Goal: Information Seeking & Learning: Learn about a topic

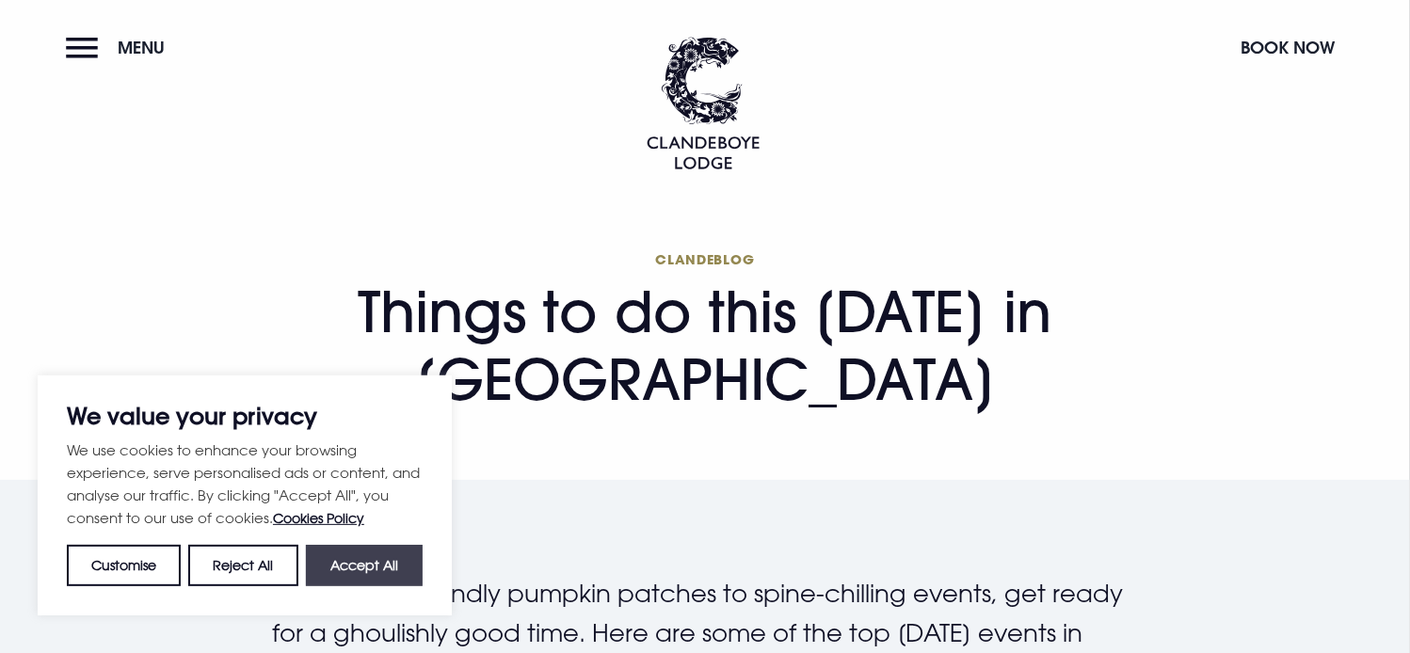
click at [365, 561] on button "Accept All" at bounding box center [364, 565] width 117 height 41
checkbox input "true"
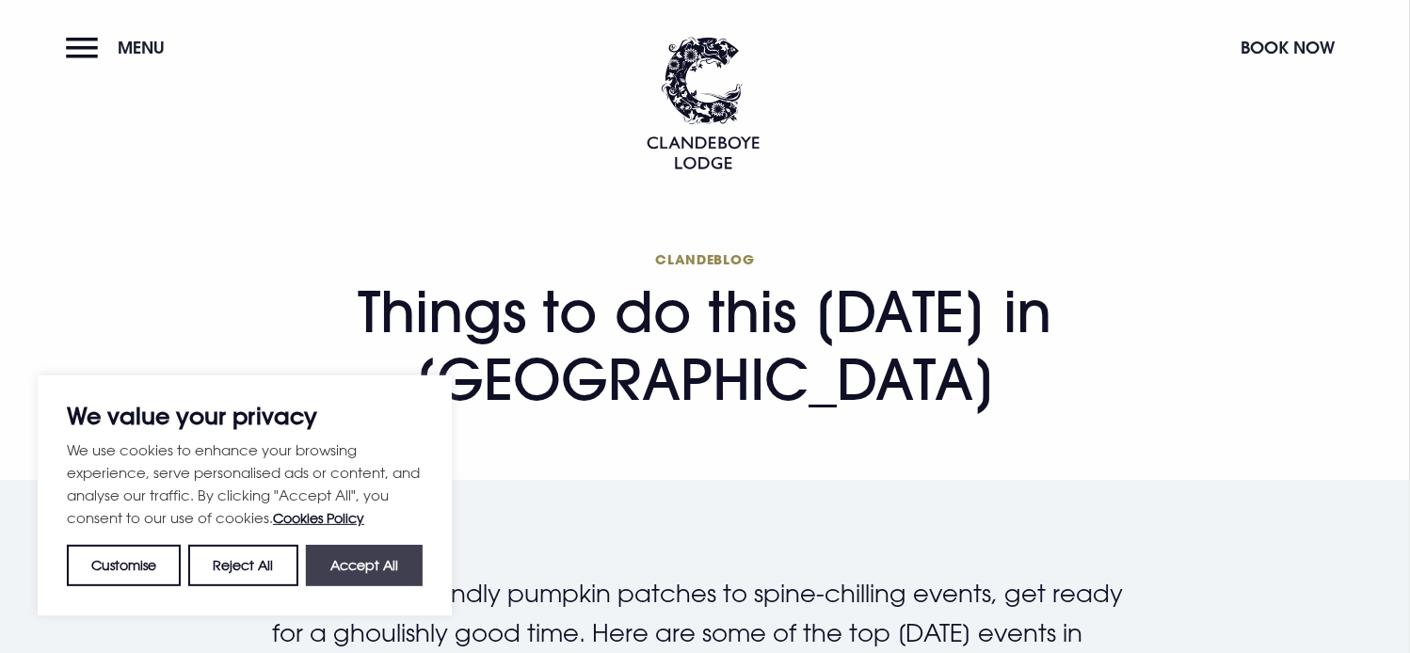
checkbox input "true"
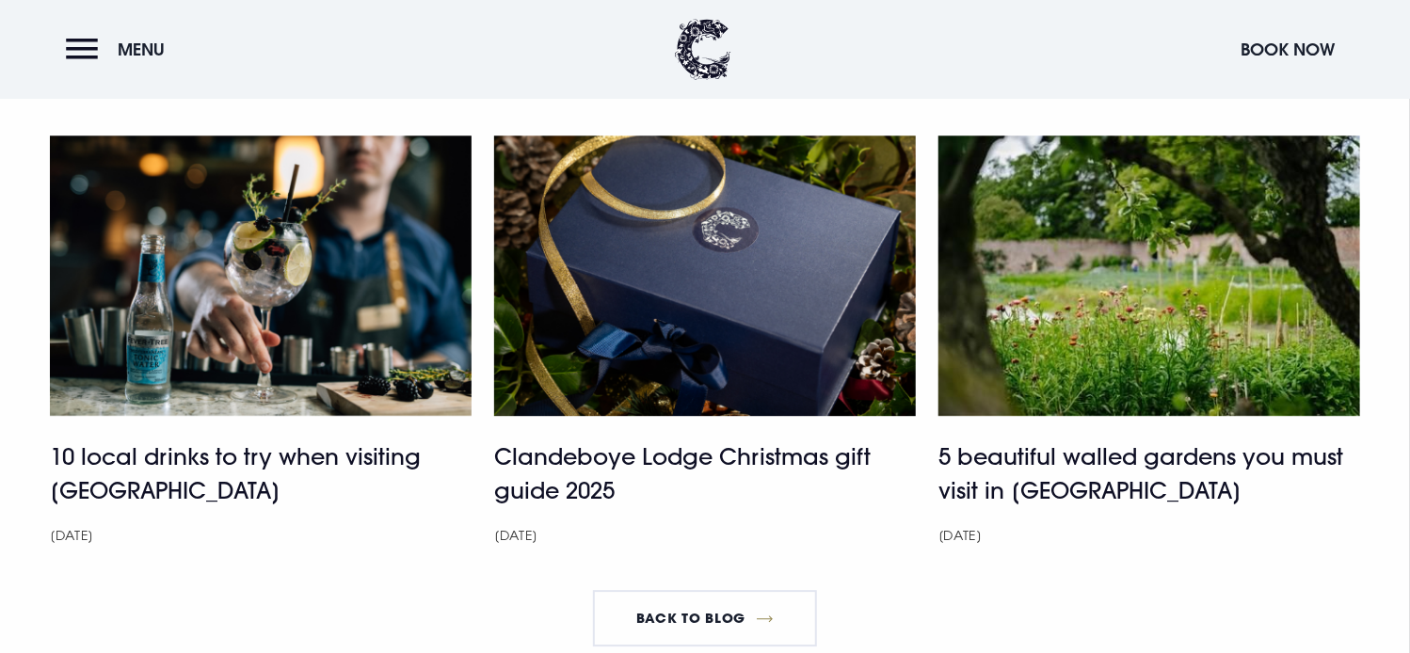
scroll to position [6063, 0]
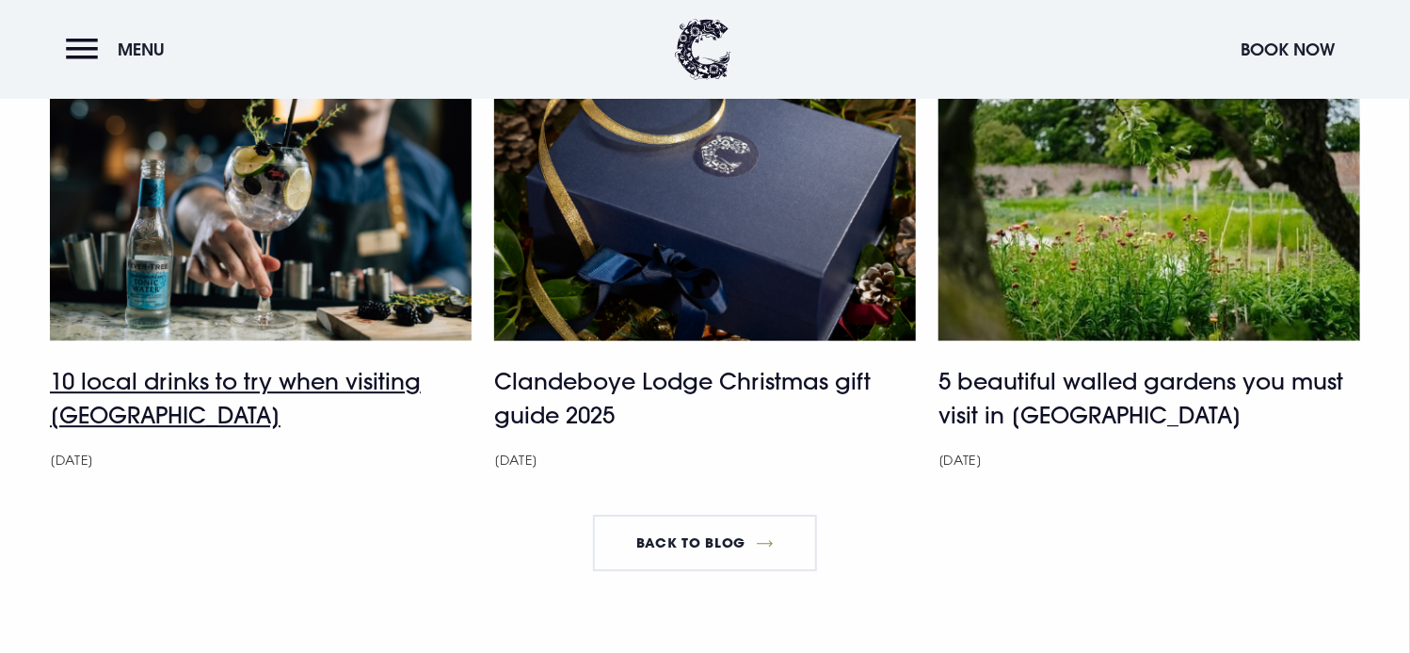
click at [216, 407] on h4 "10 local drinks to try when visiting [GEOGRAPHIC_DATA]" at bounding box center [261, 398] width 422 height 68
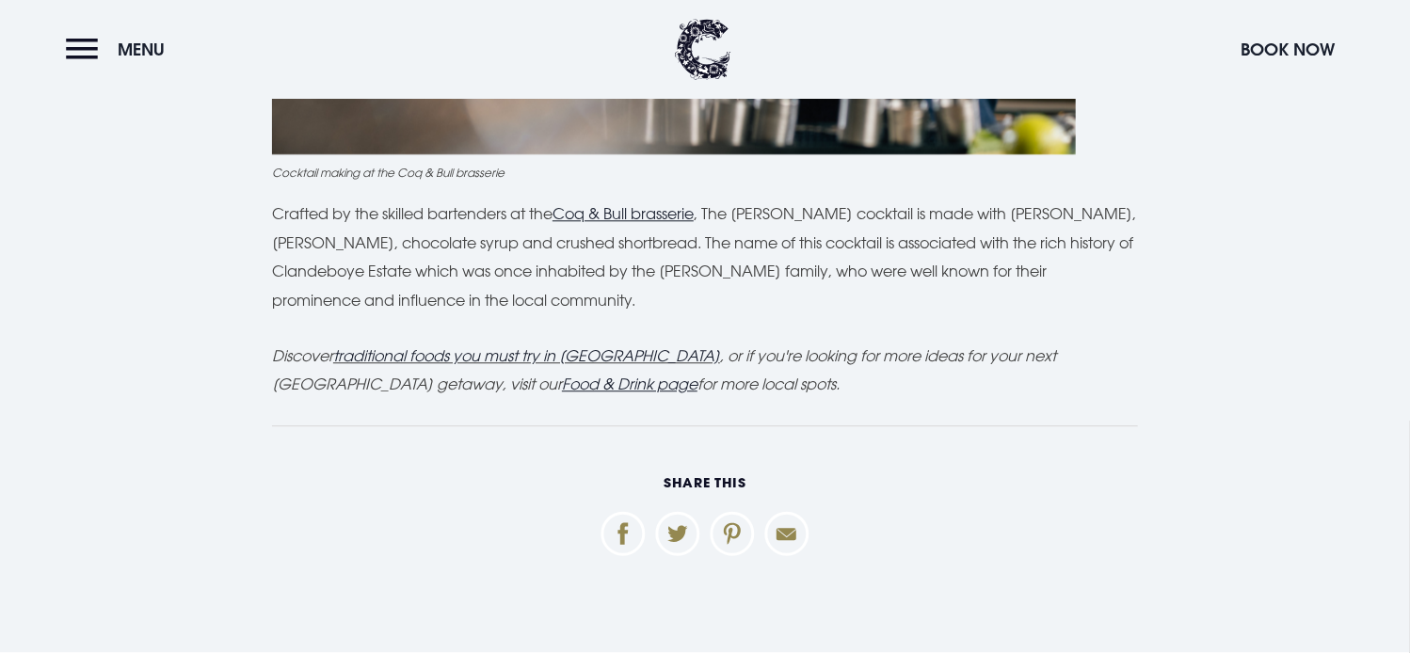
scroll to position [5837, 0]
